Goal: Check status: Check status

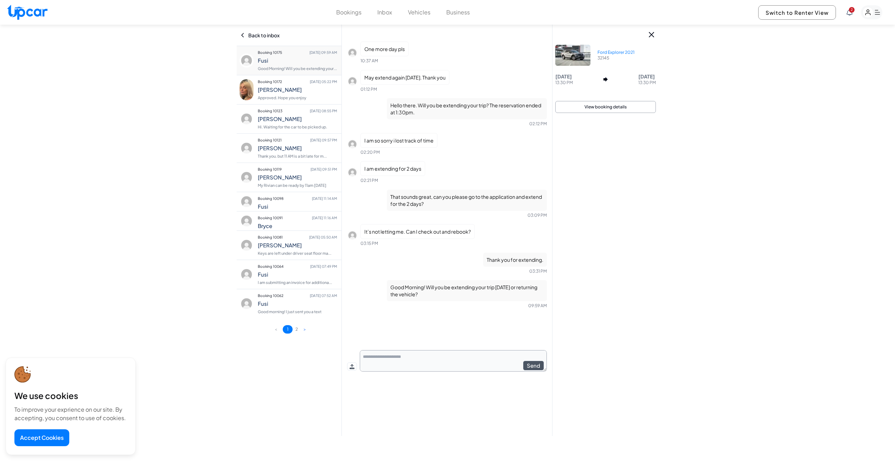
scroll to position [16, 0]
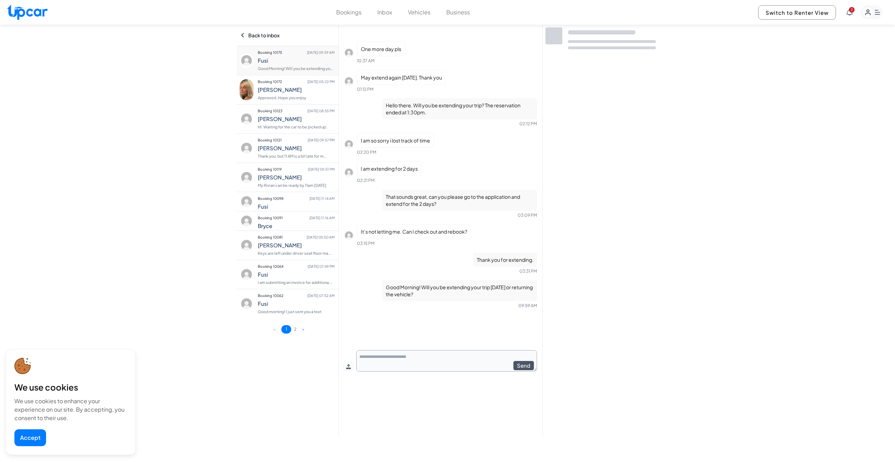
scroll to position [16, 0]
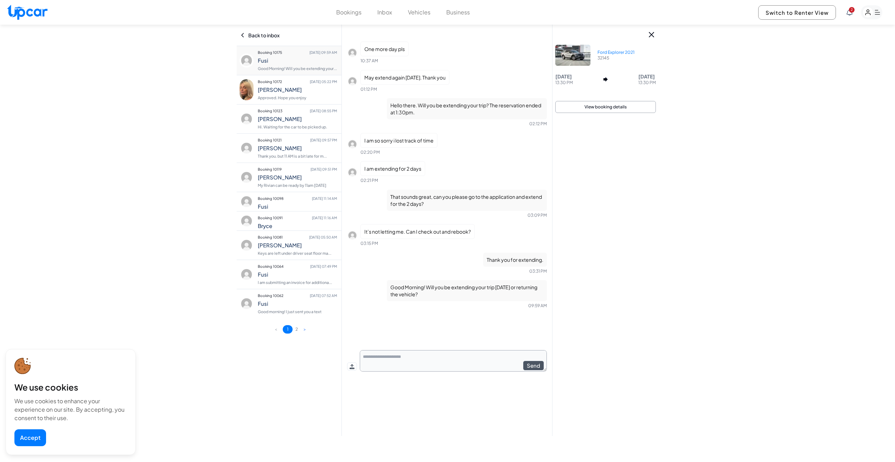
click at [603, 113] on button "View booking details" at bounding box center [606, 107] width 101 height 12
